Goal: Use online tool/utility: Use online tool/utility

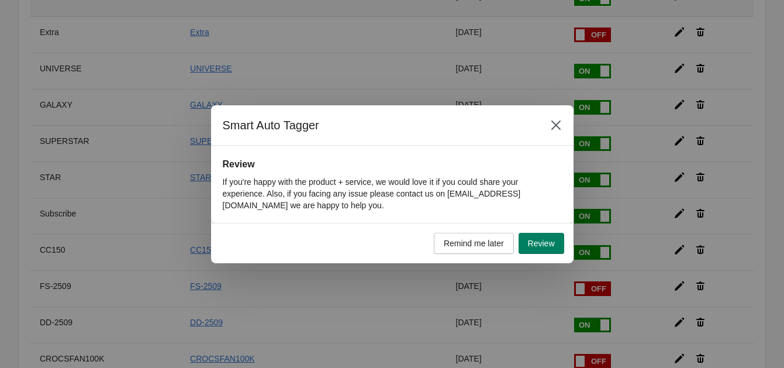
scroll to position [239, 0]
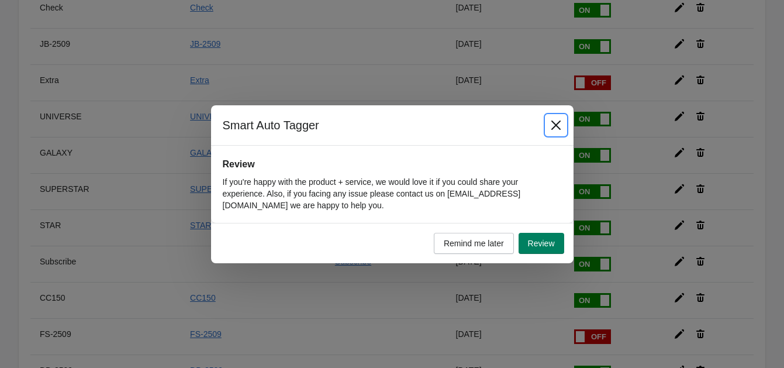
click at [552, 129] on icon "Close" at bounding box center [556, 125] width 12 height 12
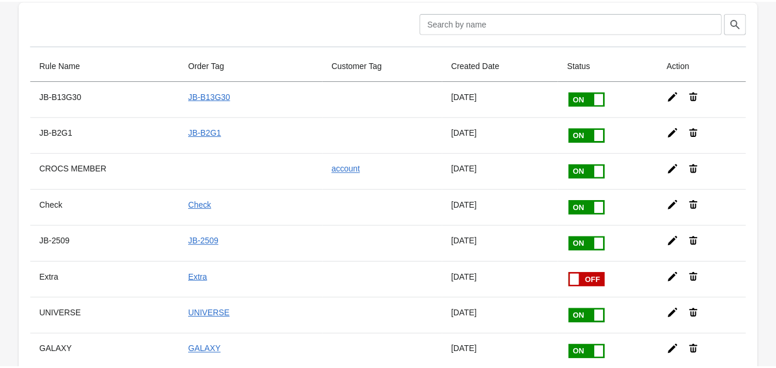
scroll to position [43, 0]
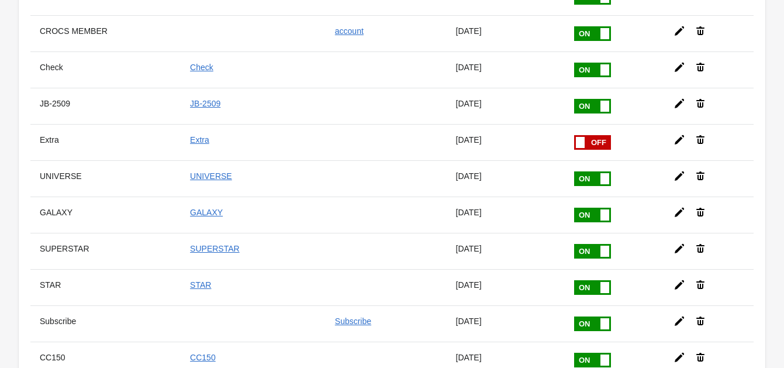
scroll to position [405, 0]
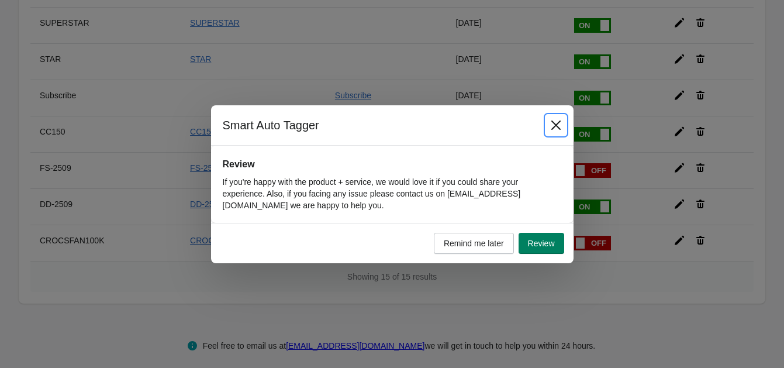
click at [550, 132] on button "Close" at bounding box center [555, 125] width 21 height 21
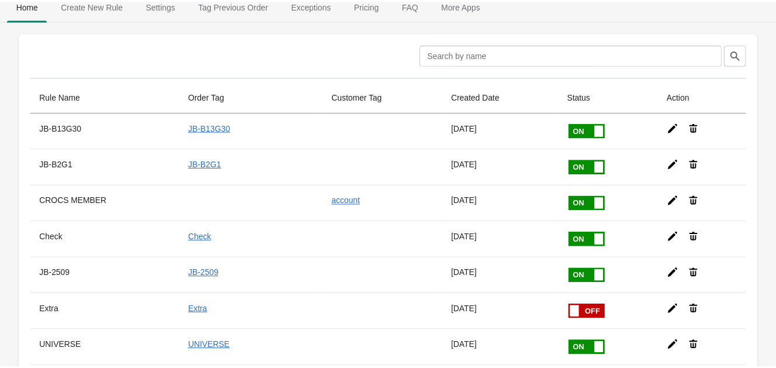
scroll to position [8, 0]
